Goal: Task Accomplishment & Management: Use online tool/utility

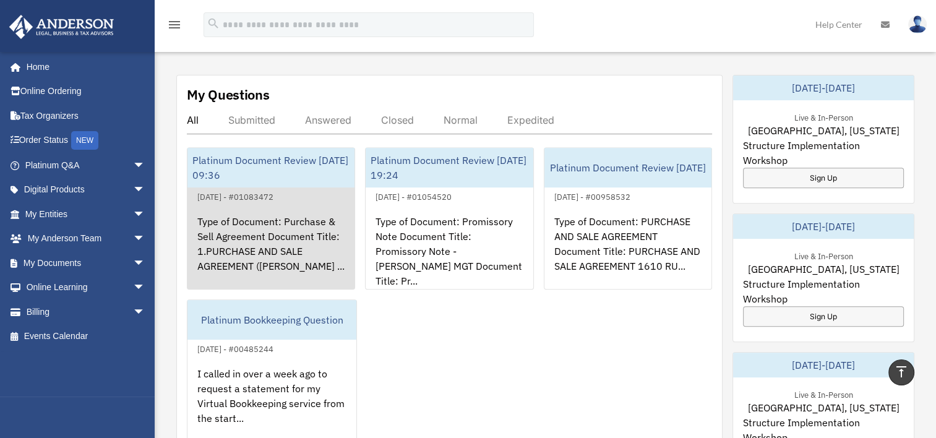
scroll to position [433, 0]
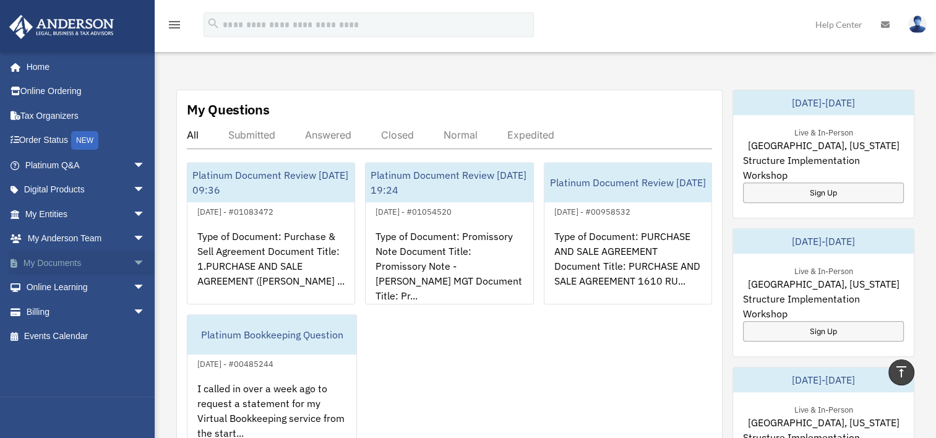
click at [133, 262] on span "arrow_drop_down" at bounding box center [145, 263] width 25 height 25
click at [133, 262] on span "arrow_drop_up" at bounding box center [145, 263] width 25 height 25
click at [133, 190] on span "arrow_drop_down" at bounding box center [145, 190] width 25 height 25
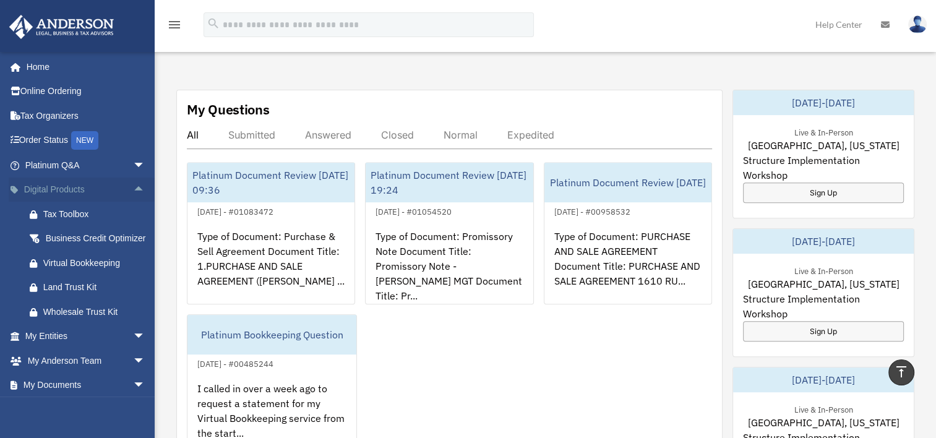
click at [133, 190] on span "arrow_drop_up" at bounding box center [145, 190] width 25 height 25
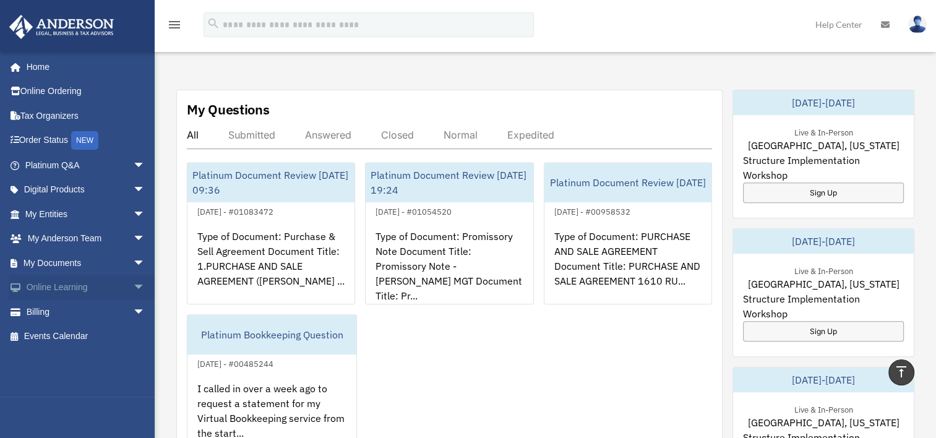
click at [133, 288] on span "arrow_drop_down" at bounding box center [145, 287] width 25 height 25
click at [133, 288] on span "arrow_drop_up" at bounding box center [145, 287] width 25 height 25
click at [133, 263] on span "arrow_drop_down" at bounding box center [145, 263] width 25 height 25
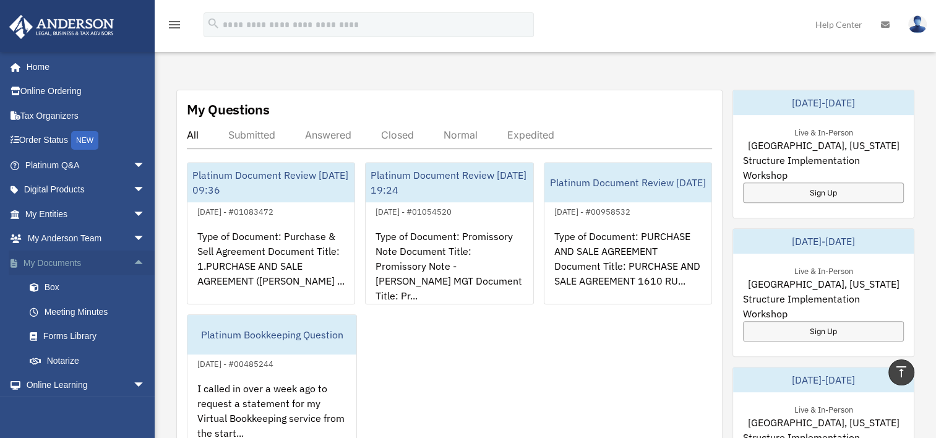
click at [133, 263] on span "arrow_drop_up" at bounding box center [145, 263] width 25 height 25
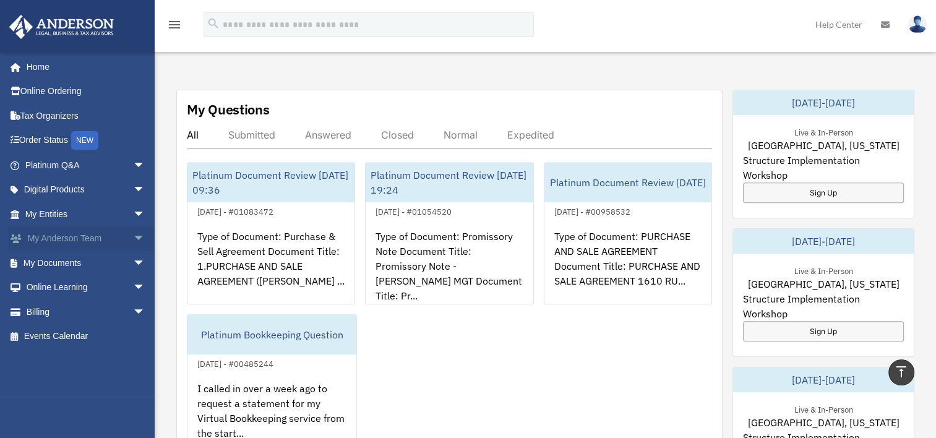
click at [133, 240] on span "arrow_drop_down" at bounding box center [145, 238] width 25 height 25
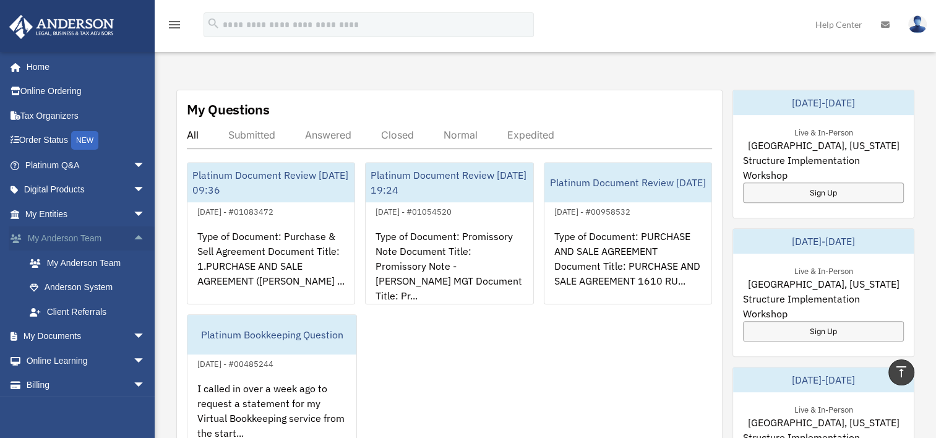
click at [133, 240] on span "arrow_drop_up" at bounding box center [145, 238] width 25 height 25
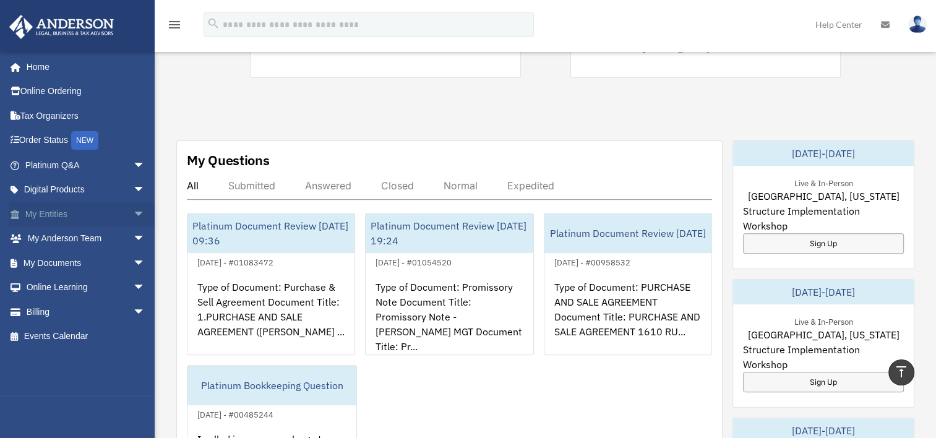
scroll to position [371, 0]
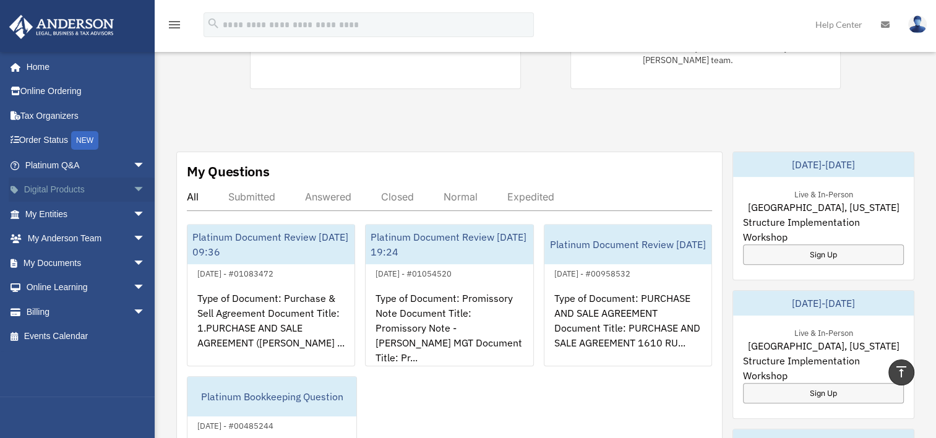
click at [133, 189] on span "arrow_drop_down" at bounding box center [145, 190] width 25 height 25
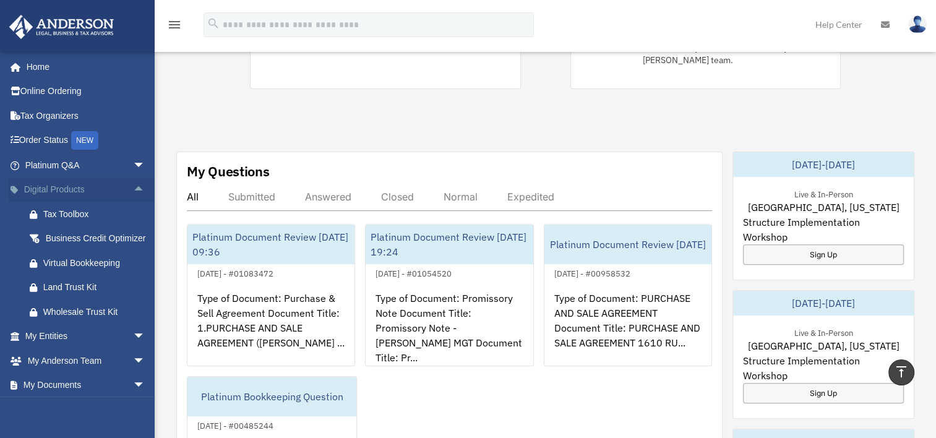
click at [133, 189] on span "arrow_drop_up" at bounding box center [145, 190] width 25 height 25
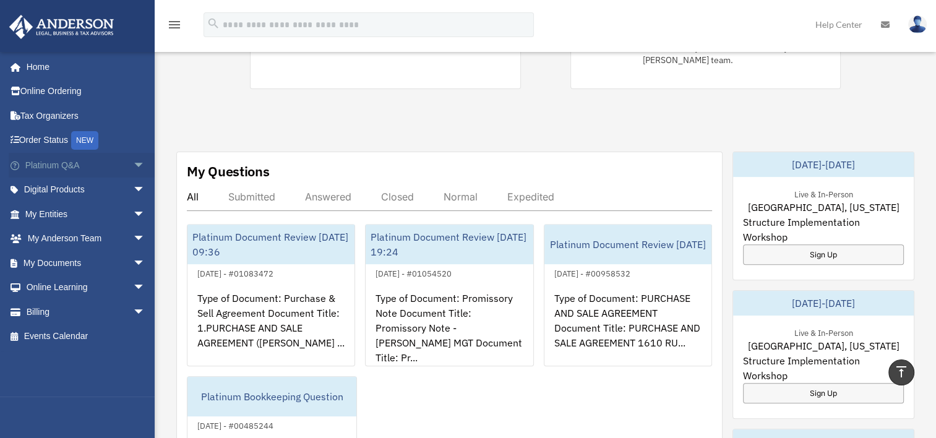
click at [133, 166] on span "arrow_drop_down" at bounding box center [145, 165] width 25 height 25
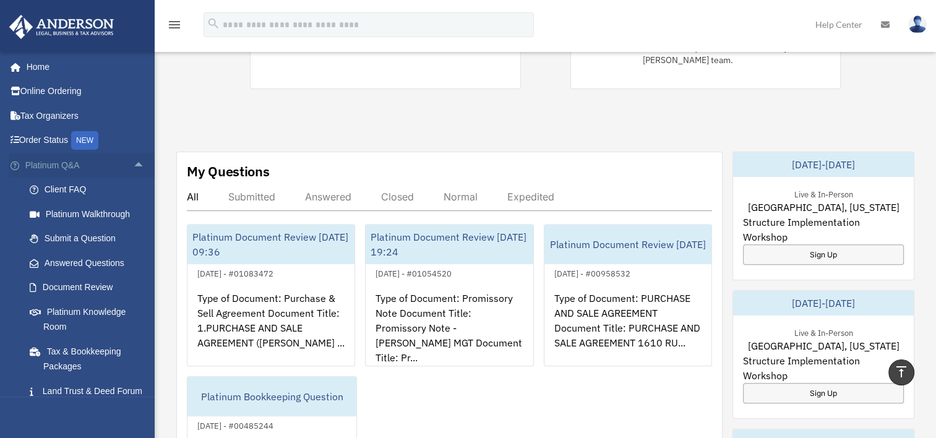
click at [133, 166] on span "arrow_drop_up" at bounding box center [145, 165] width 25 height 25
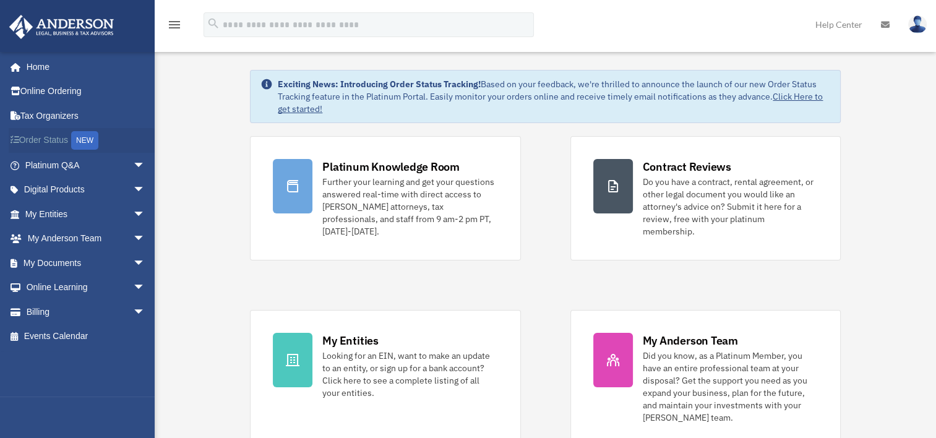
scroll to position [0, 0]
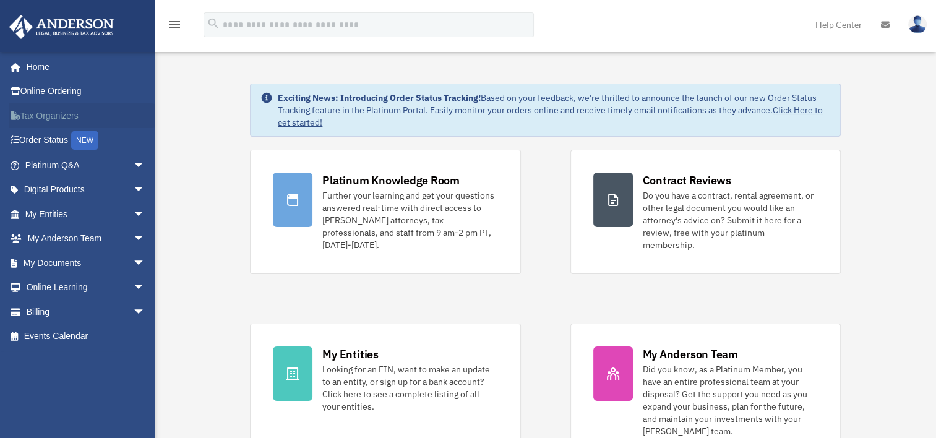
click at [84, 113] on link "Tax Organizers" at bounding box center [86, 115] width 155 height 25
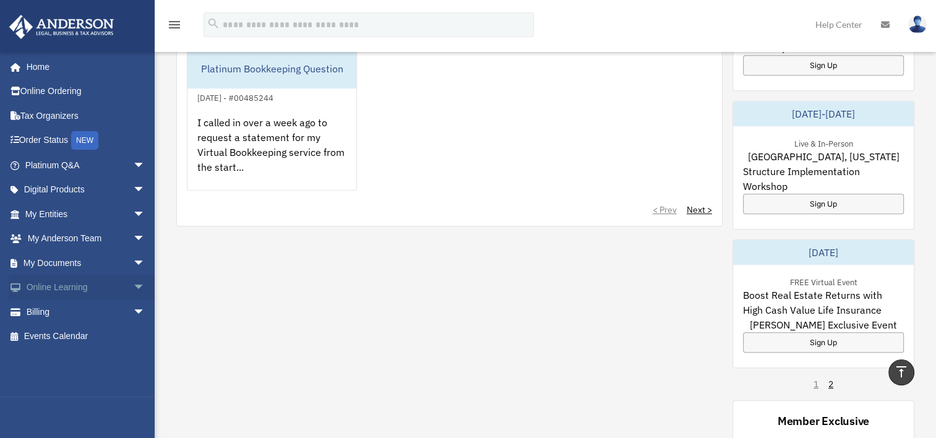
scroll to position [328, 0]
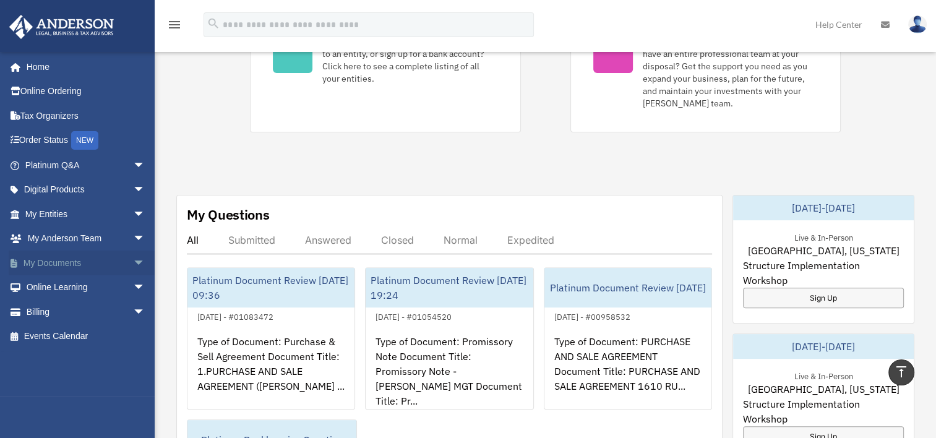
click at [65, 263] on link "My Documents arrow_drop_down" at bounding box center [86, 263] width 155 height 25
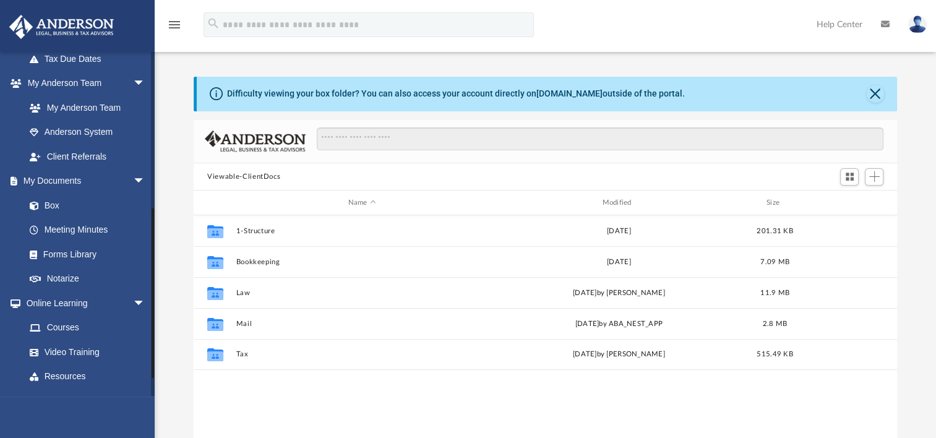
scroll to position [309, 0]
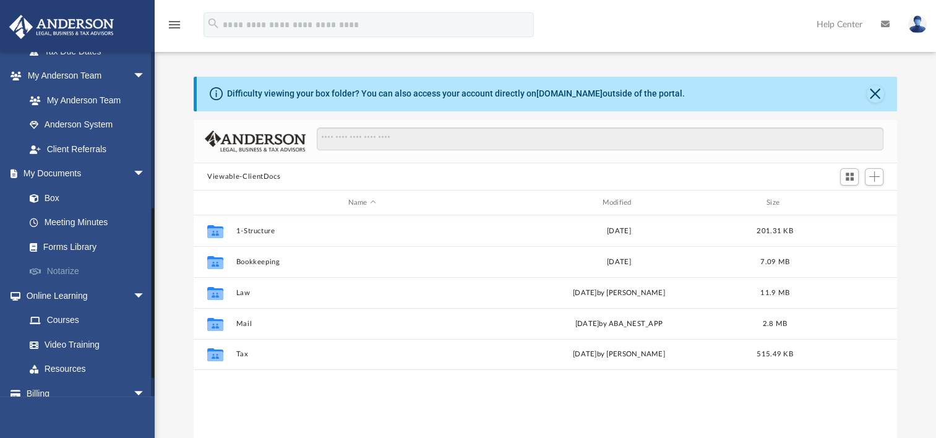
click at [80, 272] on link "Notarize" at bounding box center [90, 271] width 147 height 25
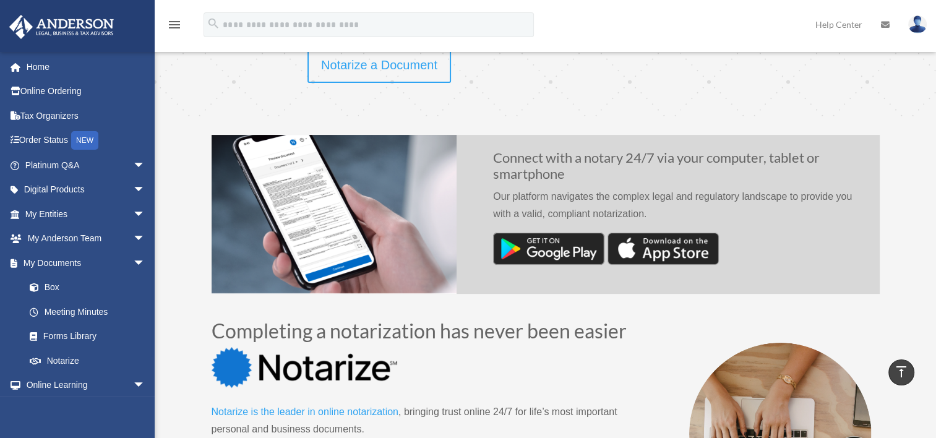
scroll to position [124, 0]
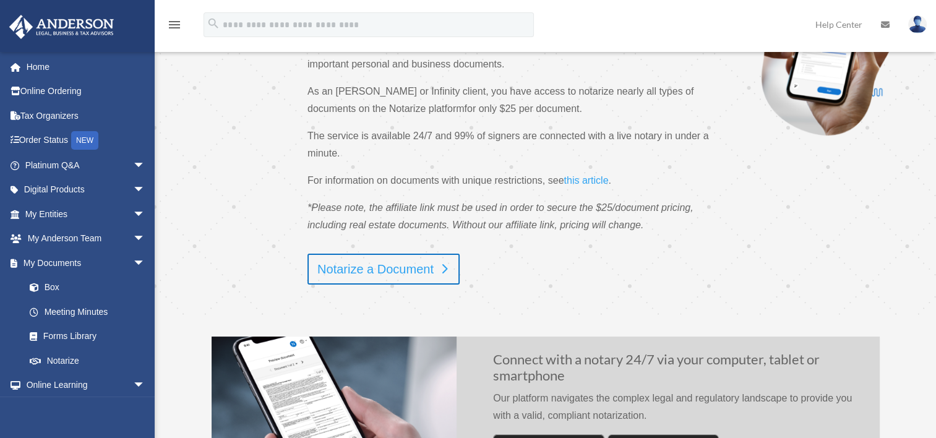
click at [356, 254] on div "Notarize your documents in a matter of minutes Notarize is the leader in online…" at bounding box center [452, 121] width 520 height 327
drag, startPoint x: 357, startPoint y: 257, endPoint x: 364, endPoint y: 268, distance: 13.9
click at [364, 268] on link "Notarize a Document" at bounding box center [383, 269] width 152 height 31
